Goal: Task Accomplishment & Management: Manage account settings

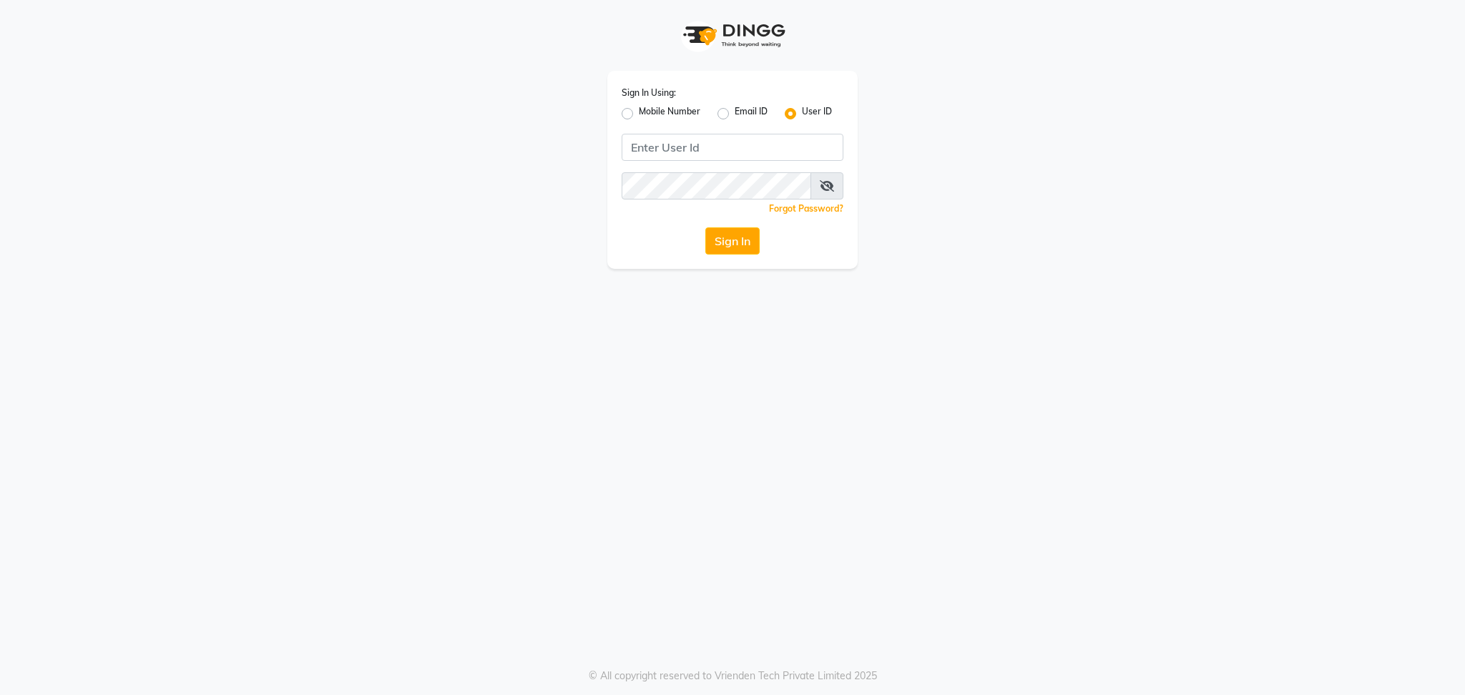
click at [734, 114] on label "Email ID" at bounding box center [750, 113] width 33 height 17
click at [734, 114] on input "Email ID" at bounding box center [738, 109] width 9 height 9
radio input "true"
radio input "false"
click at [733, 152] on input "Username" at bounding box center [732, 147] width 222 height 27
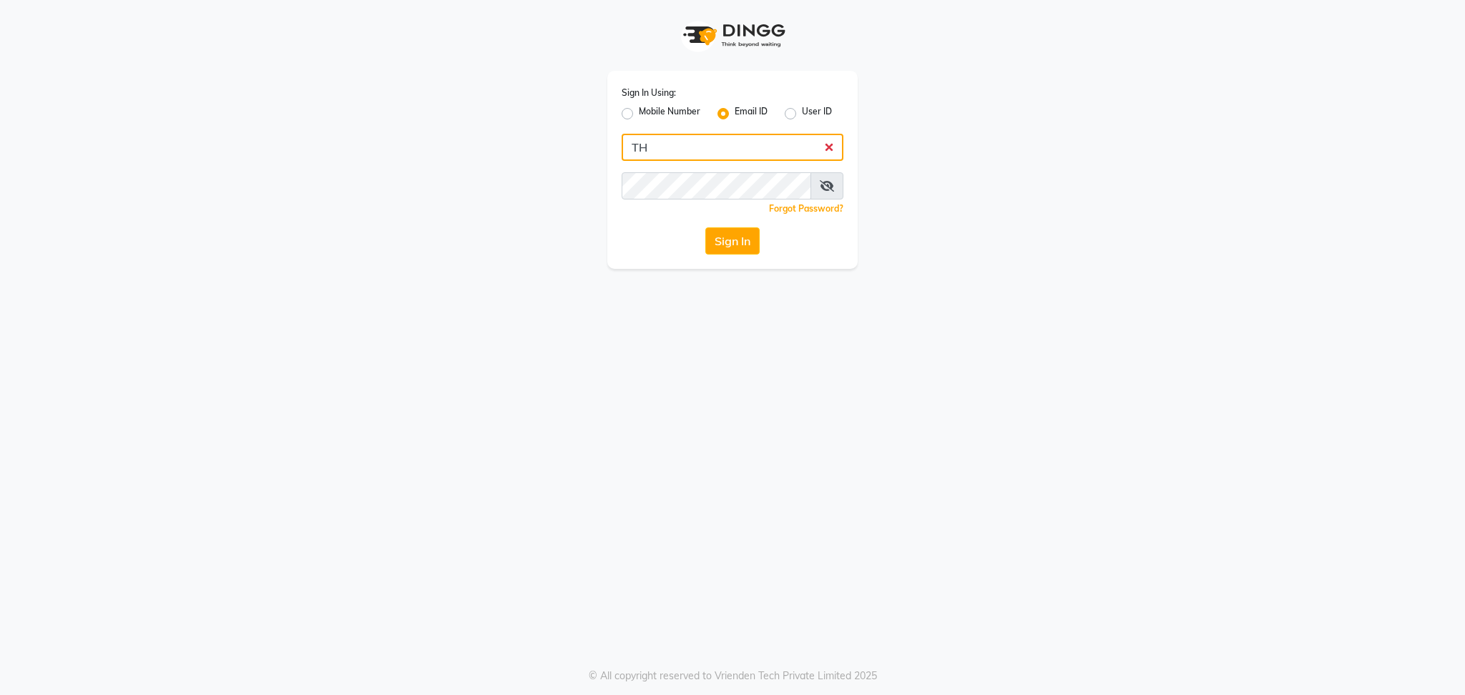
type input "T"
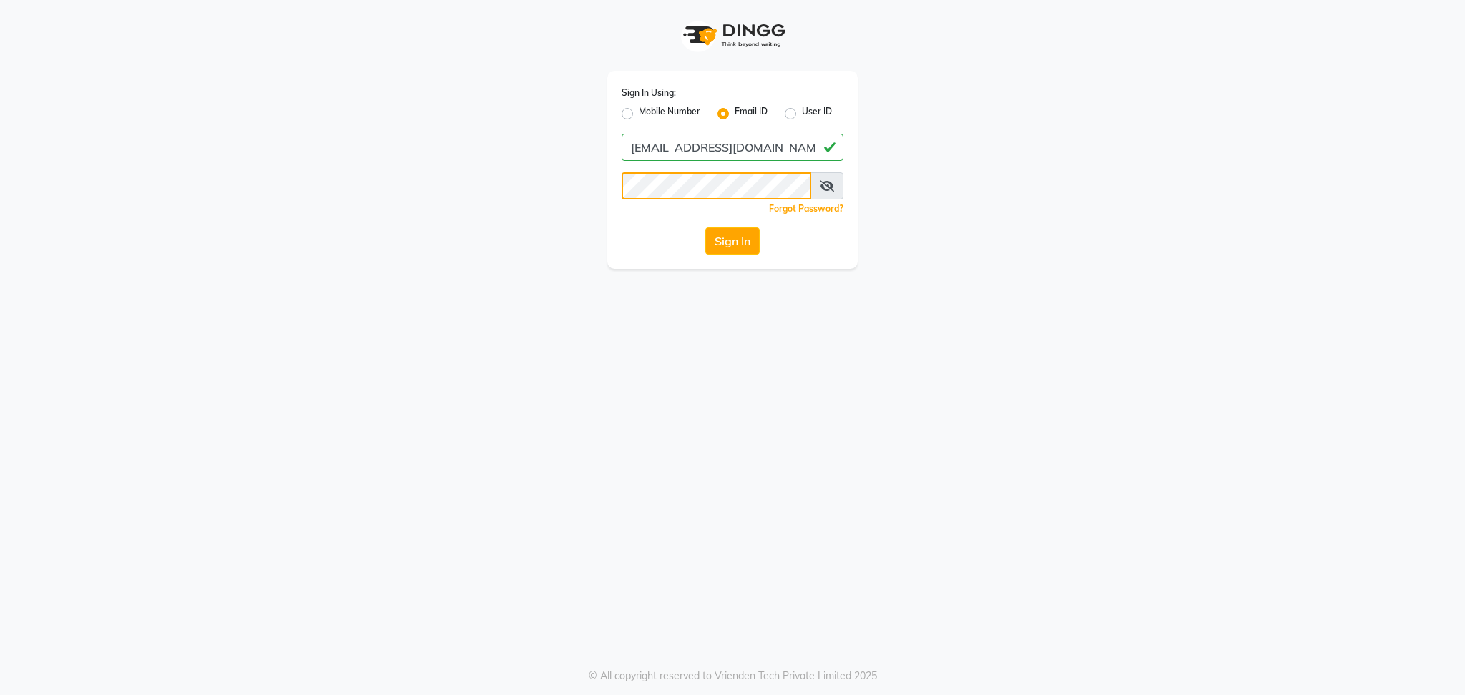
click at [705, 227] on button "Sign In" at bounding box center [732, 240] width 54 height 27
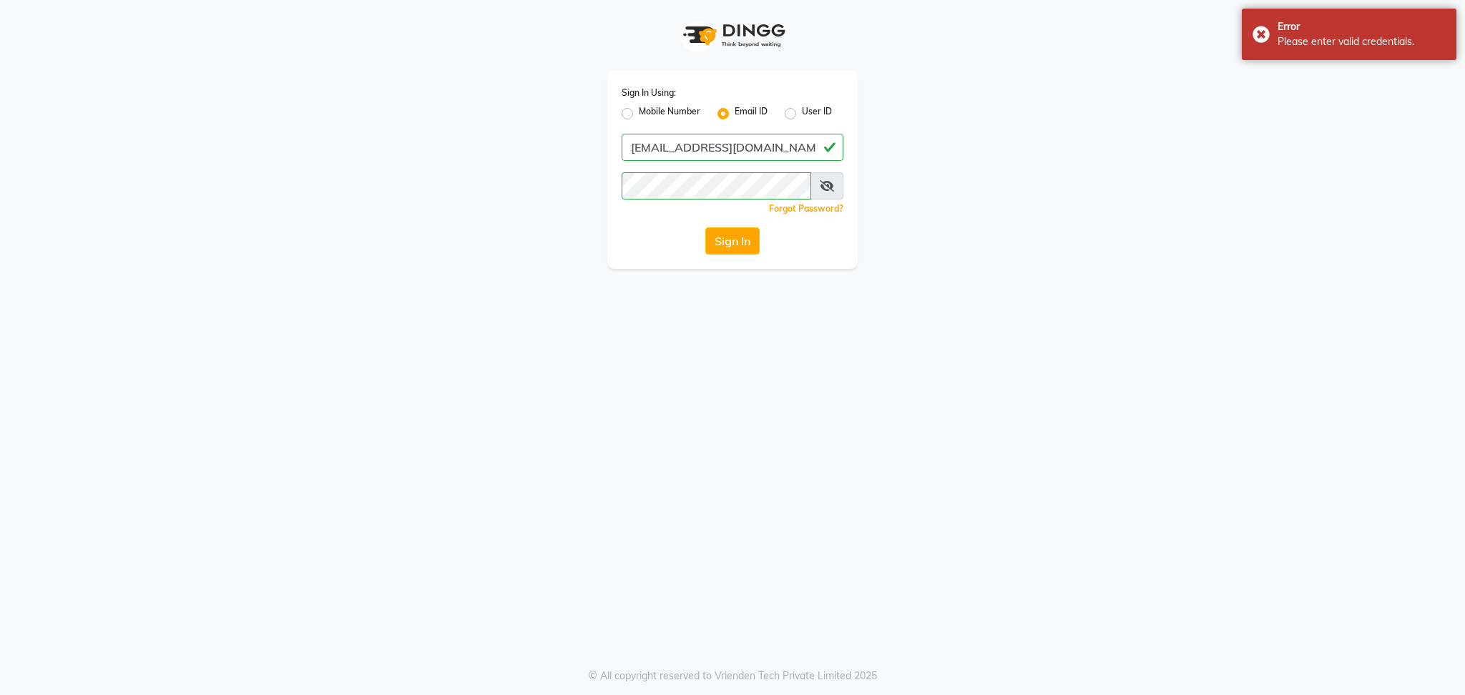
click at [837, 184] on span at bounding box center [826, 185] width 33 height 27
click at [829, 184] on icon at bounding box center [827, 185] width 14 height 11
click at [744, 245] on button "Sign In" at bounding box center [732, 240] width 54 height 27
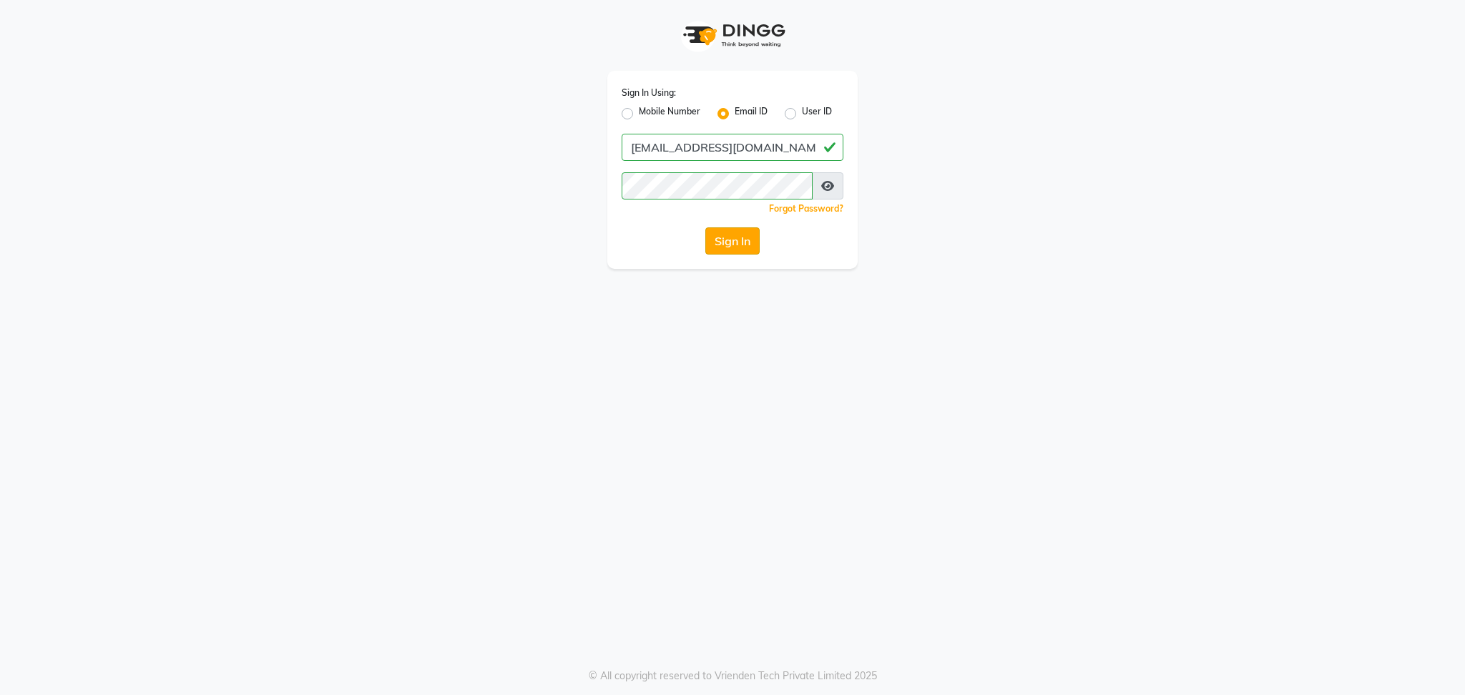
click at [739, 245] on button "Sign In" at bounding box center [732, 240] width 54 height 27
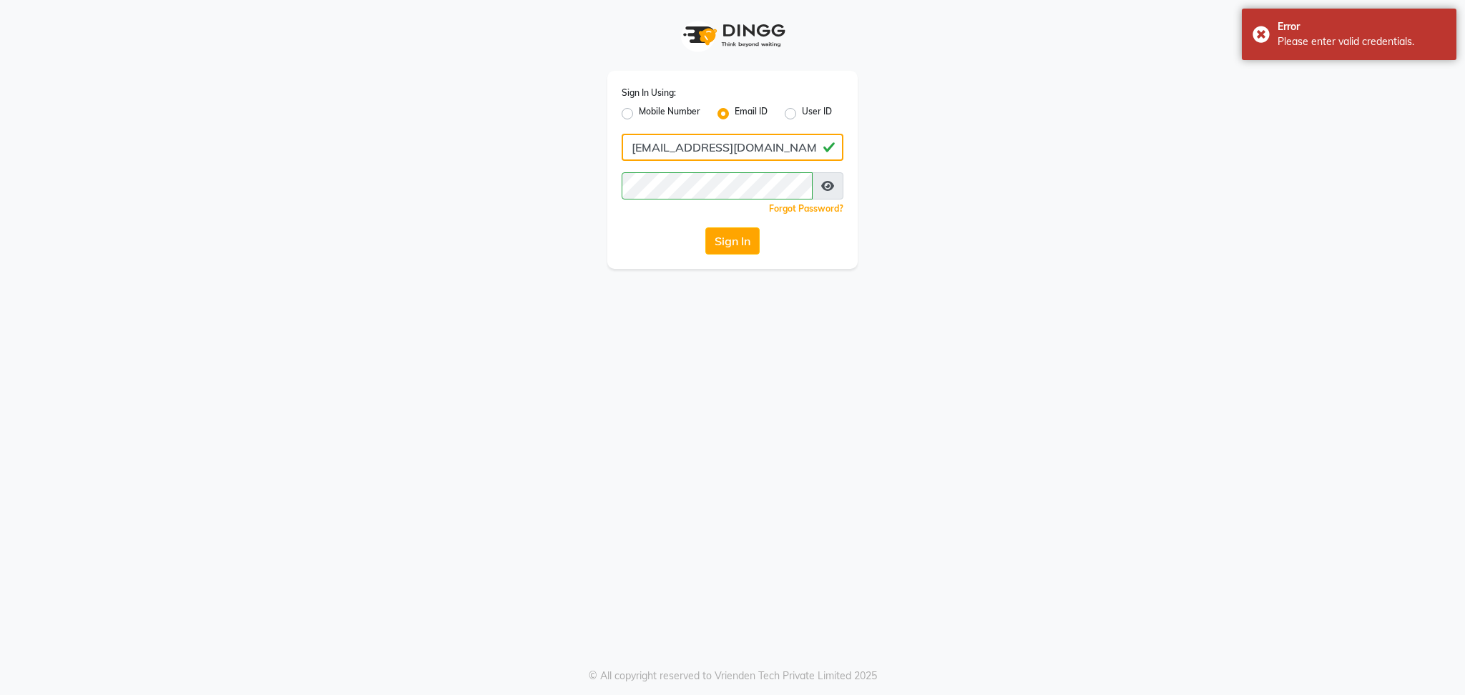
click at [657, 153] on input "[EMAIL_ADDRESS][DOMAIN_NAME]" at bounding box center [732, 147] width 222 height 27
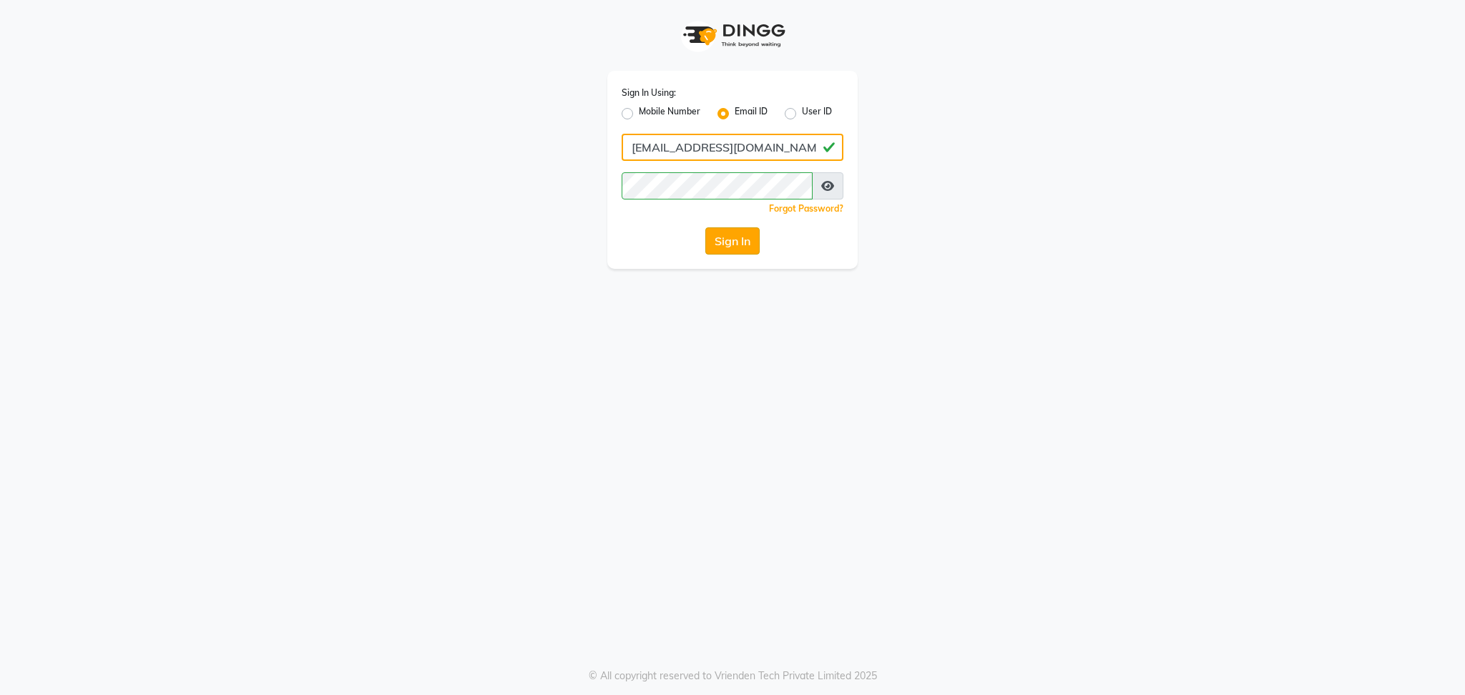
type input "[EMAIL_ADDRESS][DOMAIN_NAME]"
click at [738, 235] on button "Sign In" at bounding box center [732, 240] width 54 height 27
